Goal: Task Accomplishment & Management: Use online tool/utility

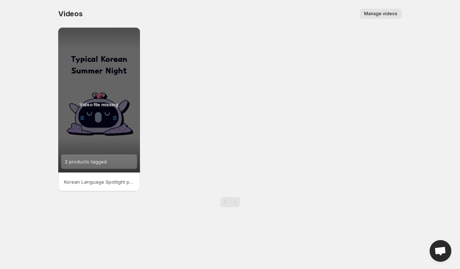
click at [109, 184] on p "Korean Language Spotlight pronounce Yeol-dae-ya Dear EEUTs did you sleep well l…" at bounding box center [99, 181] width 70 height 7
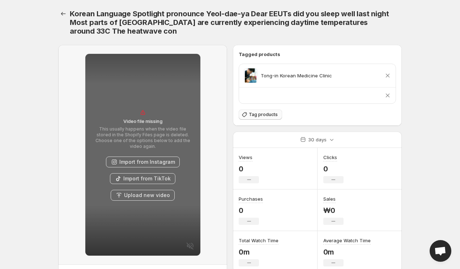
scroll to position [41, 0]
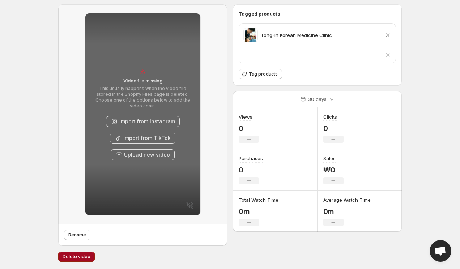
click at [80, 255] on span "Delete video" at bounding box center [77, 257] width 28 height 6
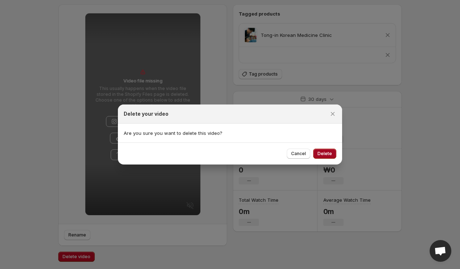
click at [321, 156] on span "Delete" at bounding box center [325, 154] width 14 height 6
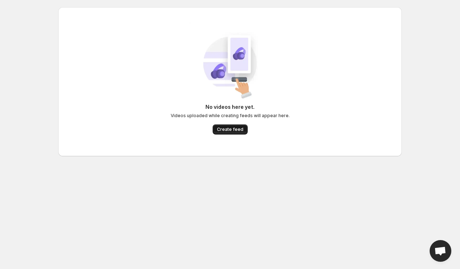
click at [226, 129] on span "Create feed" at bounding box center [230, 130] width 26 height 6
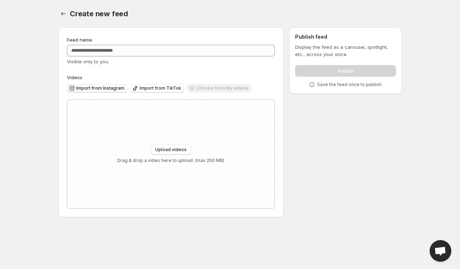
click at [107, 90] on span "Import from Instagram" at bounding box center [100, 88] width 48 height 6
